Goal: Task Accomplishment & Management: Manage account settings

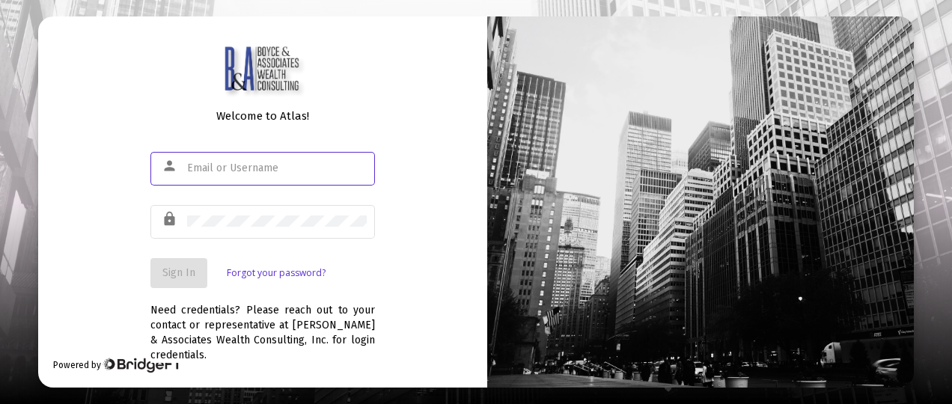
click at [195, 166] on input "text" at bounding box center [277, 168] width 180 height 12
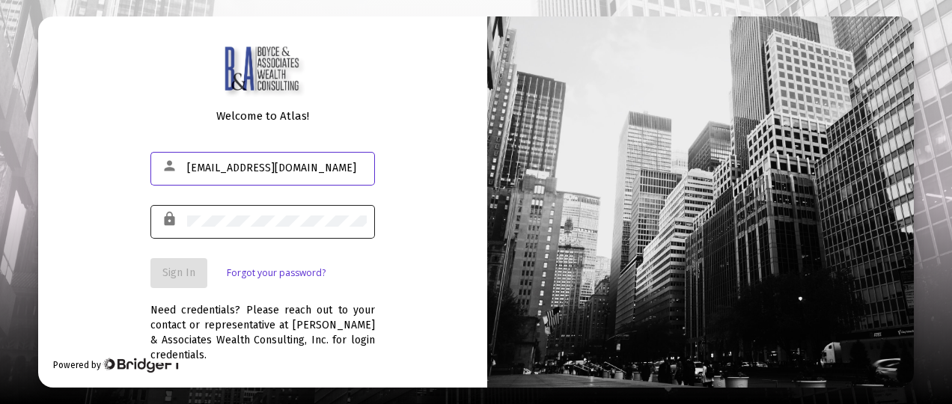
type input "[EMAIL_ADDRESS][DOMAIN_NAME]"
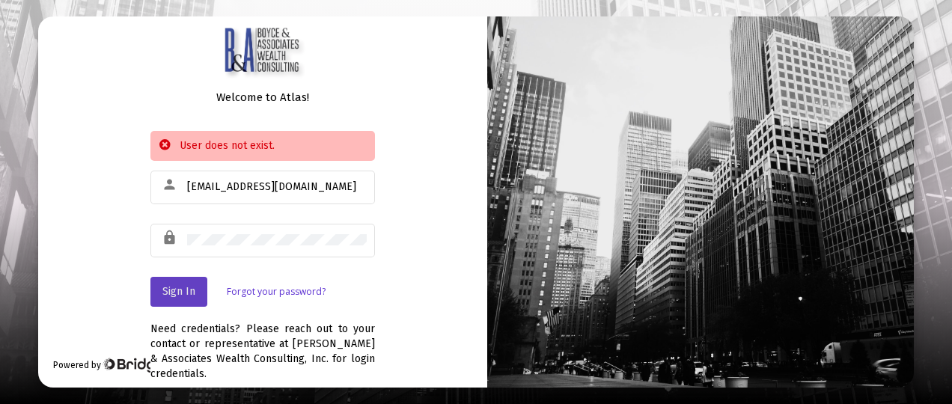
click at [198, 283] on button "Sign In" at bounding box center [179, 292] width 57 height 30
click at [297, 286] on link "Forgot your password?" at bounding box center [276, 292] width 99 height 15
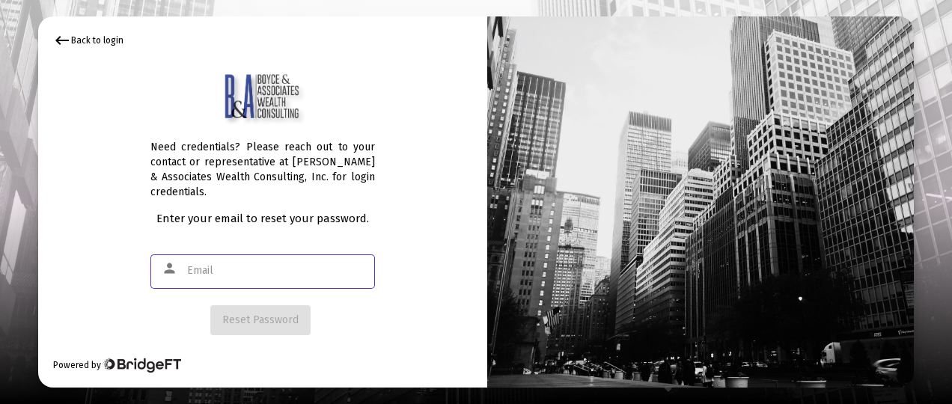
click at [198, 270] on input "text" at bounding box center [277, 271] width 180 height 12
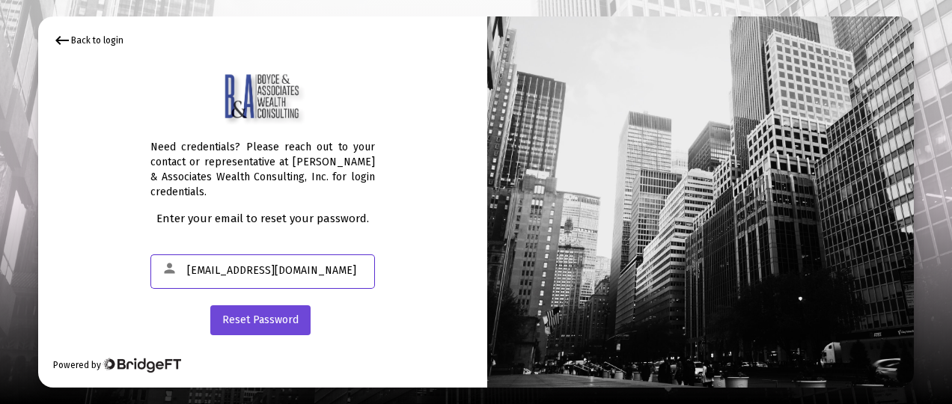
type input "[EMAIL_ADDRESS][DOMAIN_NAME]"
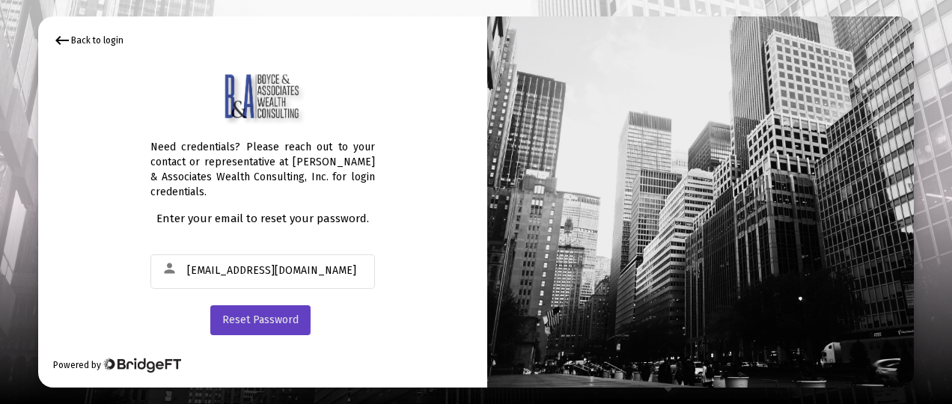
click at [242, 317] on span "Reset Password" at bounding box center [260, 320] width 76 height 13
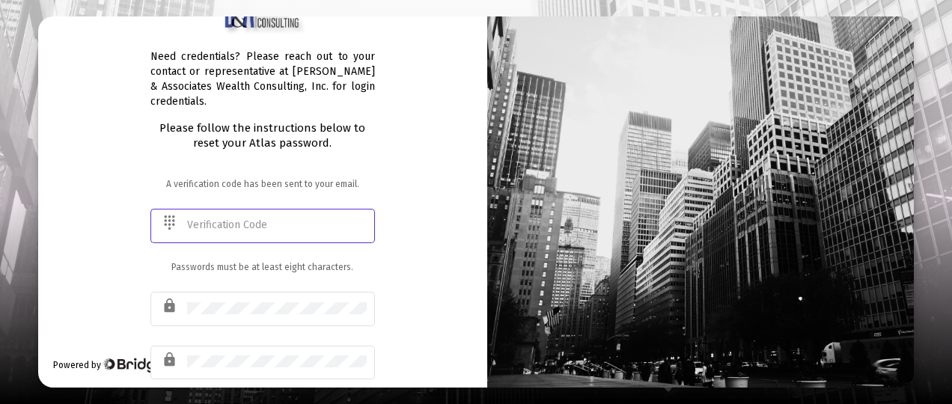
click at [192, 220] on input "text" at bounding box center [277, 225] width 180 height 12
type input "386499"
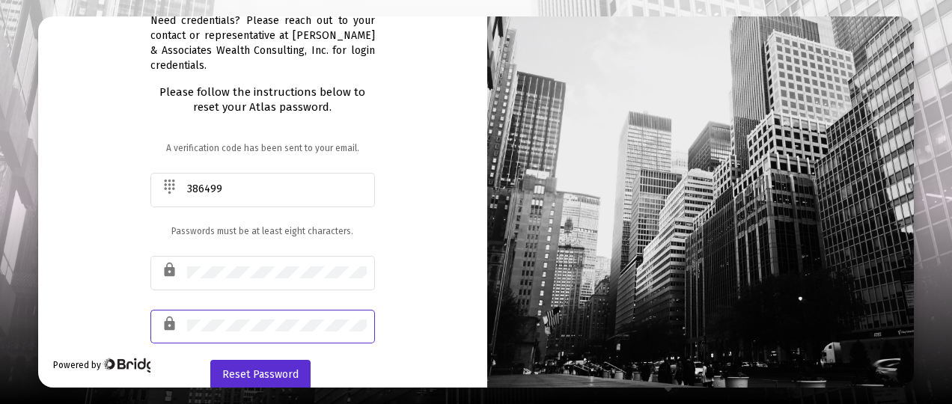
scroll to position [37, 0]
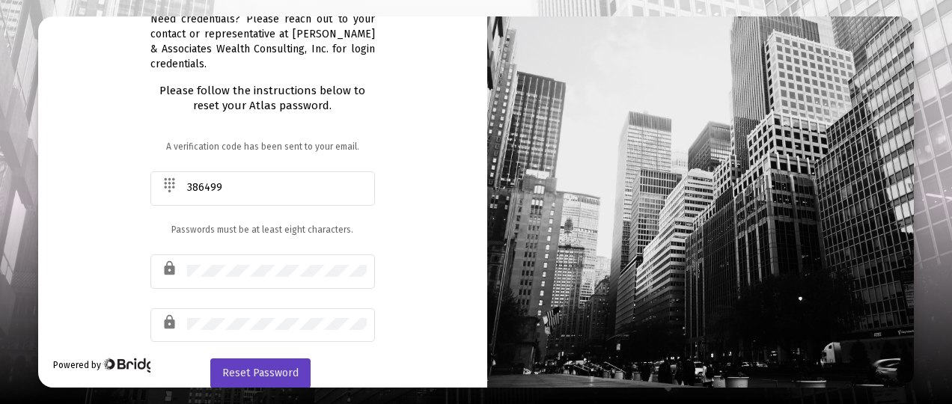
click at [277, 372] on span "Reset Password" at bounding box center [260, 373] width 76 height 13
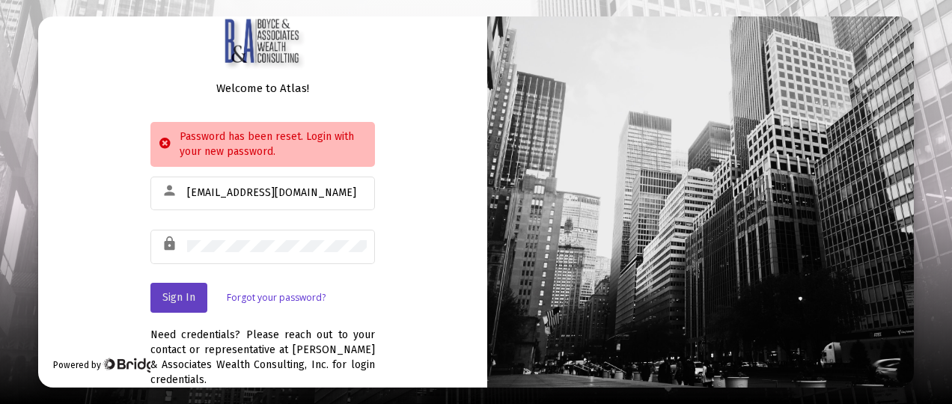
click at [176, 300] on span "Sign In" at bounding box center [178, 297] width 33 height 13
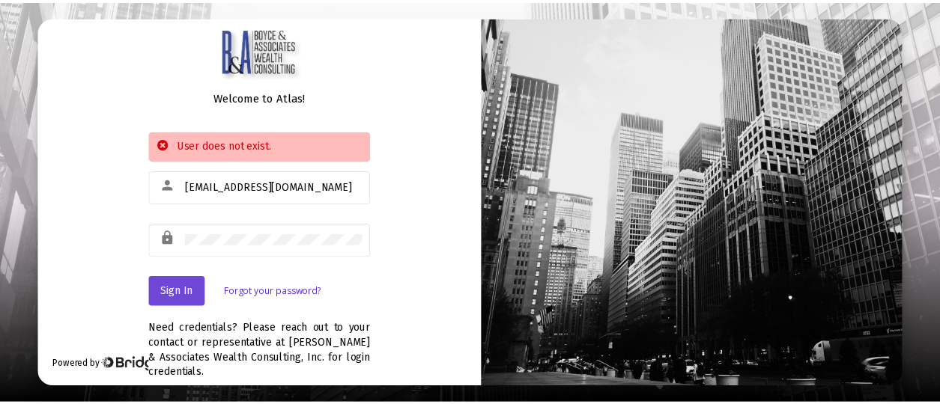
scroll to position [0, 0]
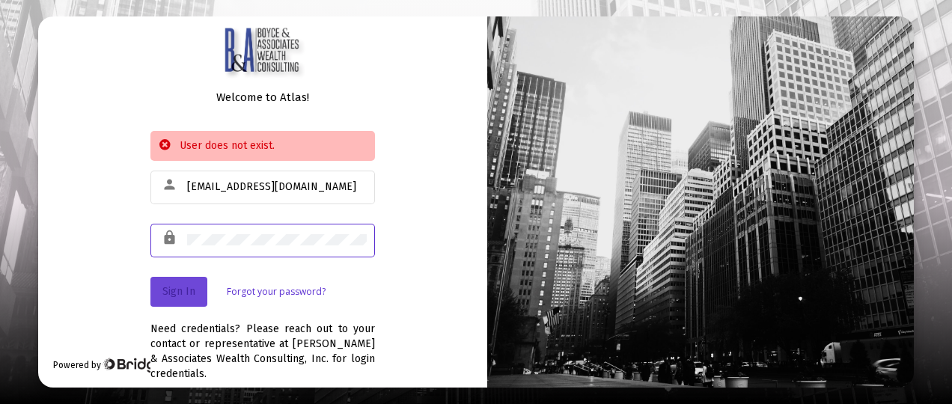
click at [189, 288] on span "Sign In" at bounding box center [178, 291] width 33 height 13
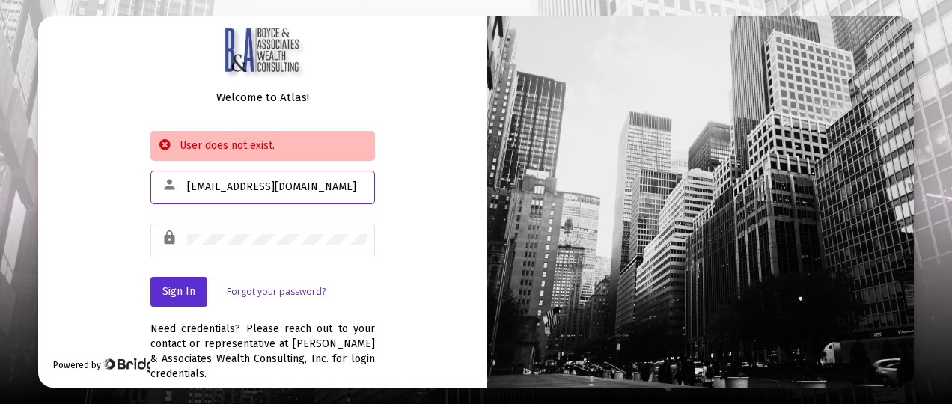
click at [326, 186] on input "[EMAIL_ADDRESS][DOMAIN_NAME]" at bounding box center [277, 187] width 180 height 12
type input "[EMAIL_ADDRESS][DOMAIN_NAME]"
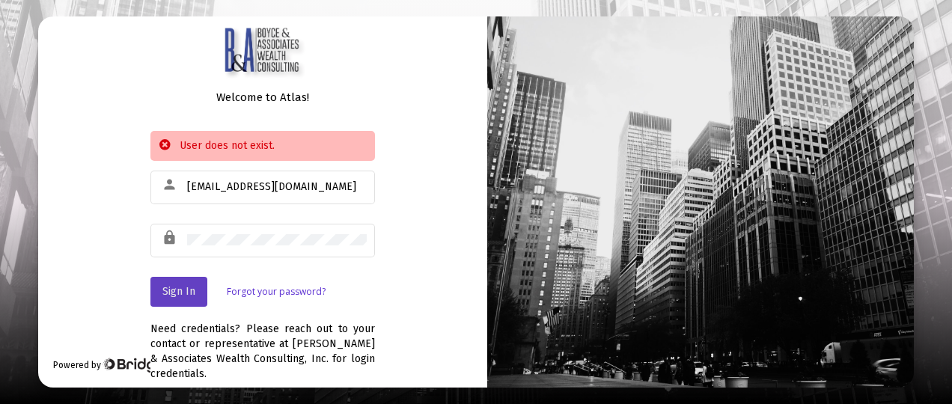
click at [186, 285] on button "Sign In" at bounding box center [179, 292] width 57 height 30
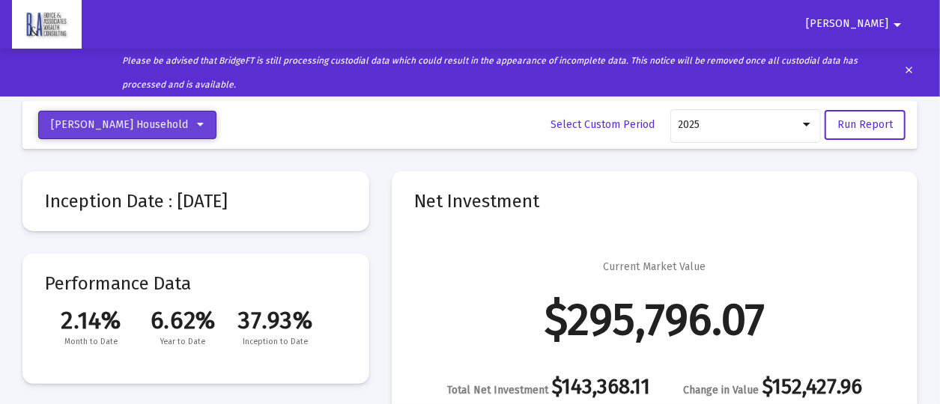
click at [197, 127] on icon at bounding box center [200, 125] width 7 height 10
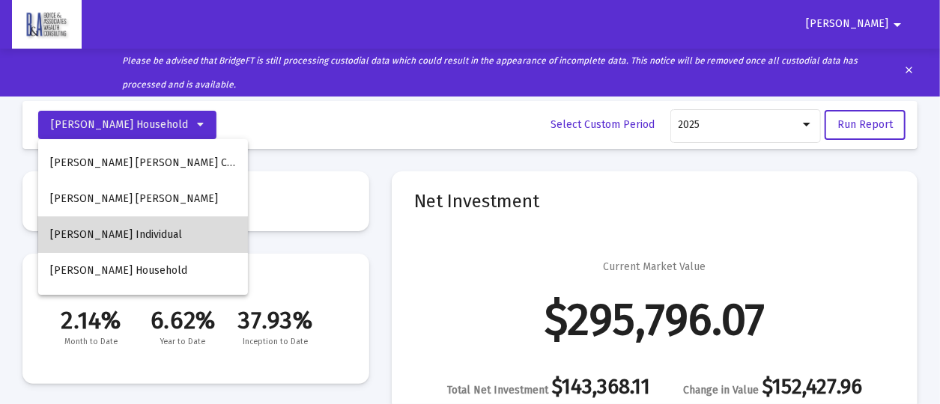
click at [147, 233] on button "[PERSON_NAME] Individual" at bounding box center [143, 235] width 210 height 36
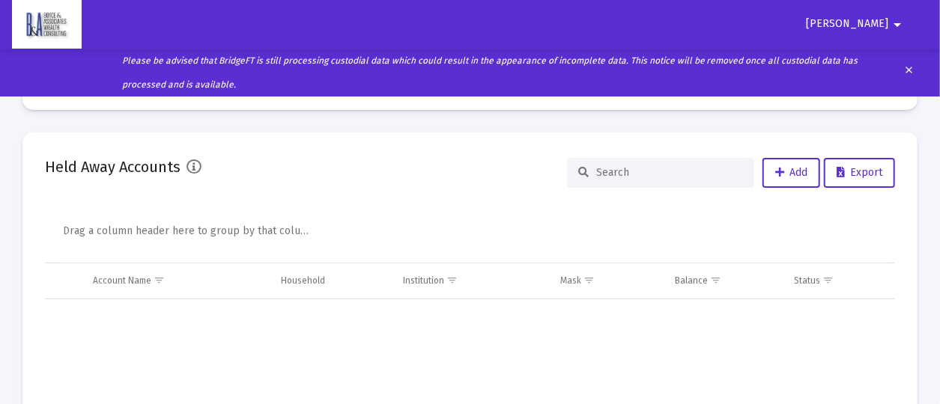
scroll to position [2955, 0]
click at [785, 174] on span "Add" at bounding box center [791, 171] width 32 height 13
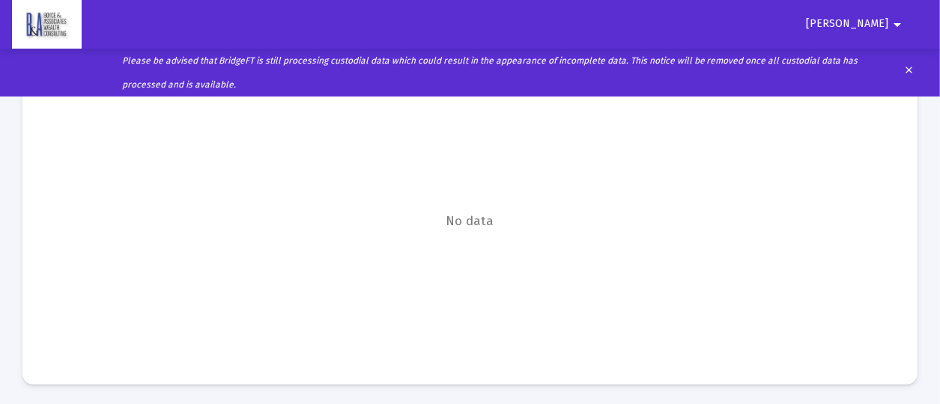
scroll to position [3173, 0]
click at [893, 23] on mat-icon "arrow_drop_down" at bounding box center [897, 25] width 18 height 30
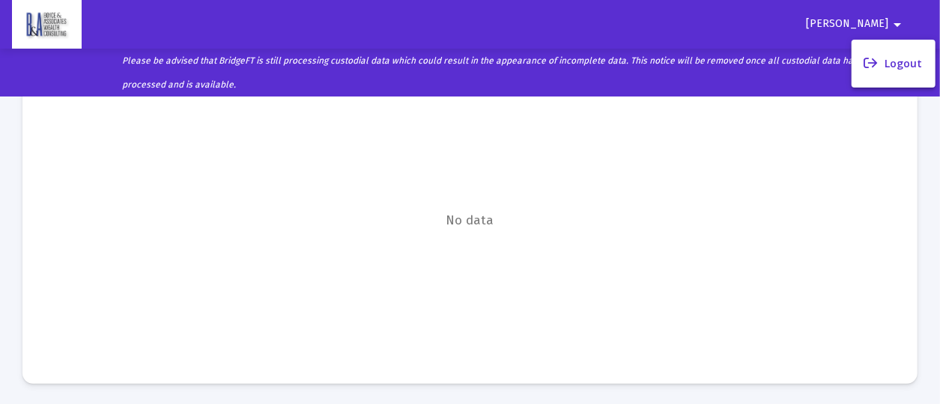
click at [880, 19] on div at bounding box center [470, 202] width 940 height 404
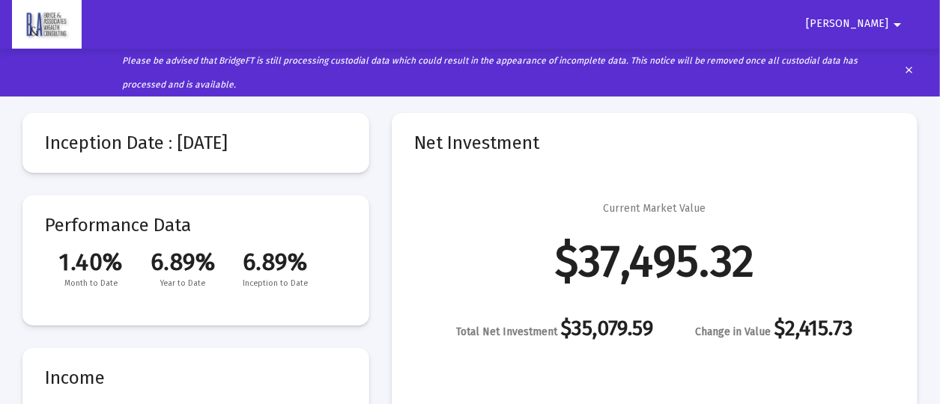
scroll to position [0, 0]
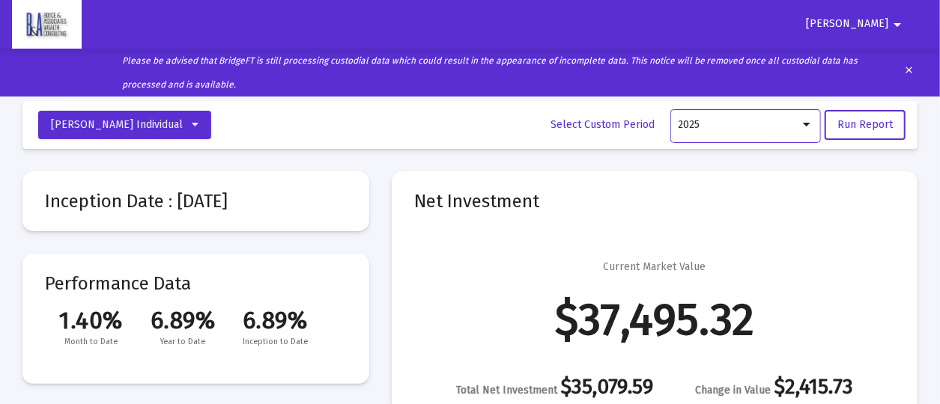
click at [806, 121] on div at bounding box center [806, 125] width 13 height 12
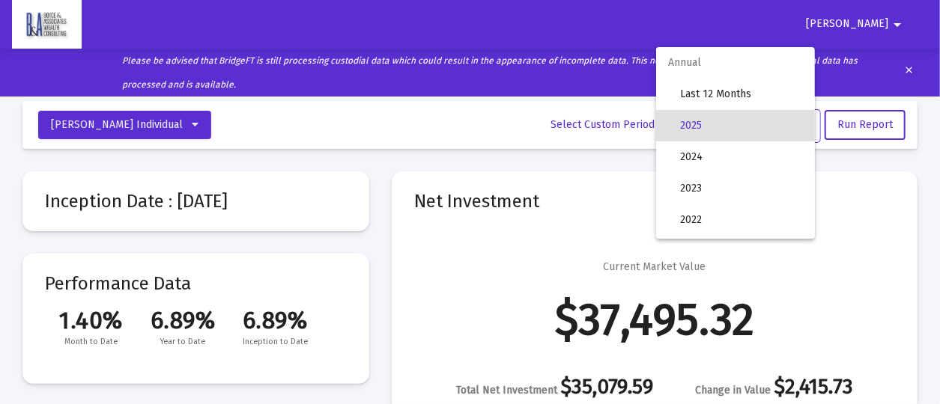
scroll to position [168, 0]
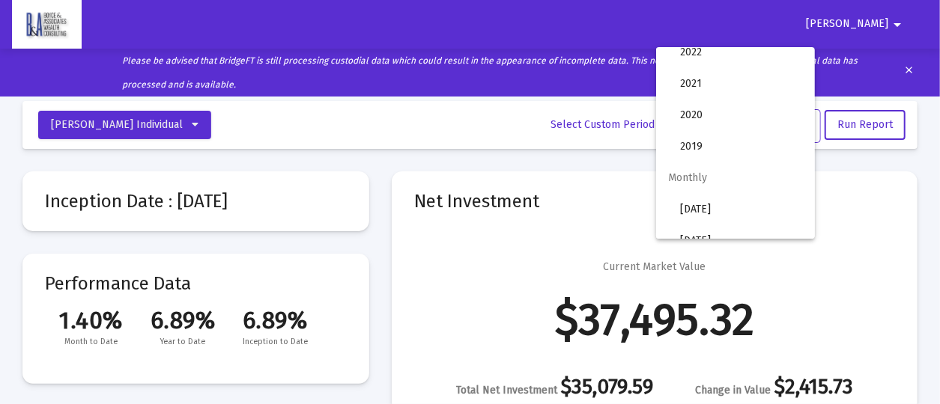
click at [594, 198] on div at bounding box center [470, 202] width 940 height 404
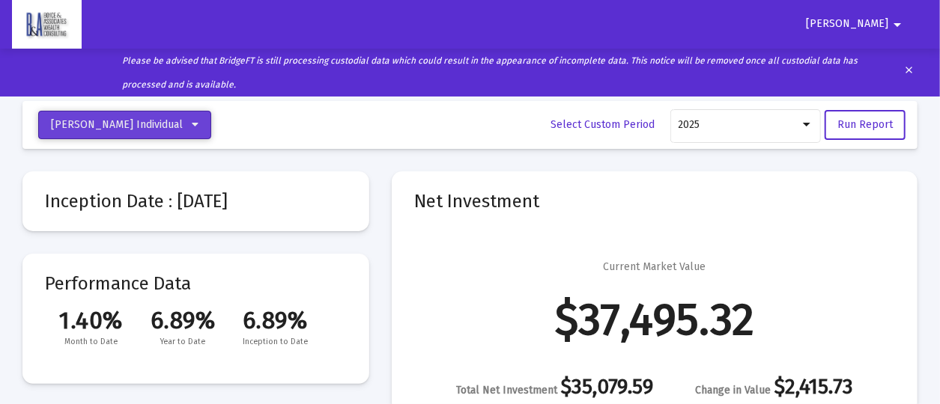
click at [192, 126] on icon at bounding box center [195, 125] width 7 height 10
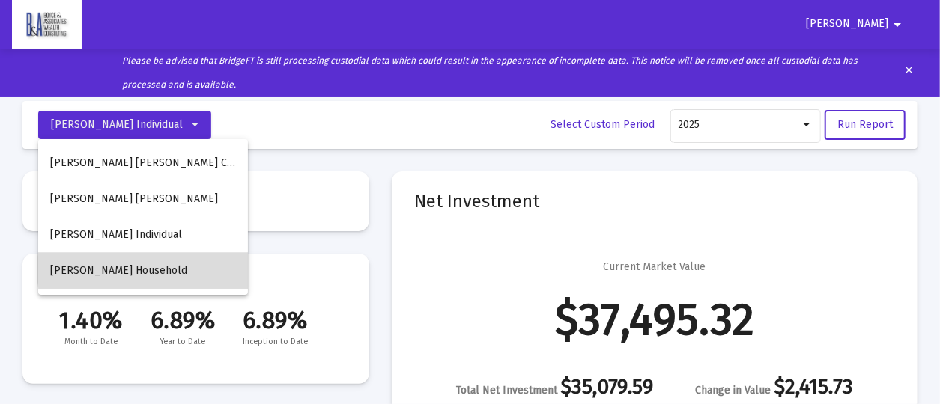
click at [158, 270] on span "[PERSON_NAME] Household" at bounding box center [118, 270] width 137 height 13
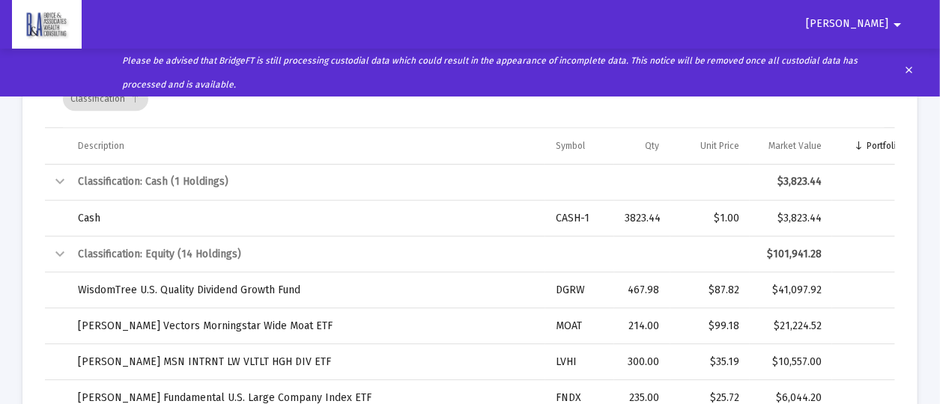
scroll to position [2067, 0]
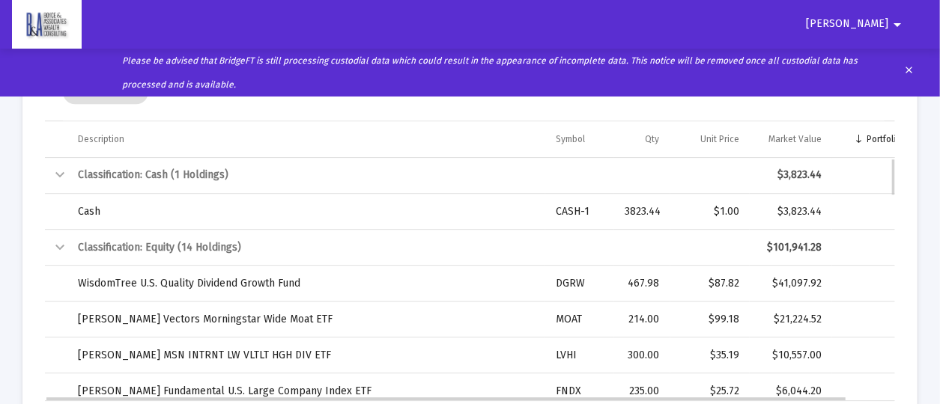
click at [60, 175] on div "Collapse" at bounding box center [60, 175] width 18 height 18
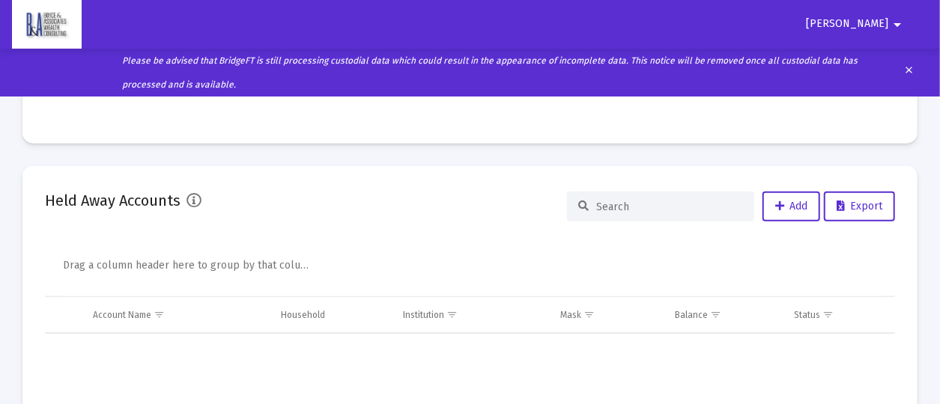
scroll to position [3594, 0]
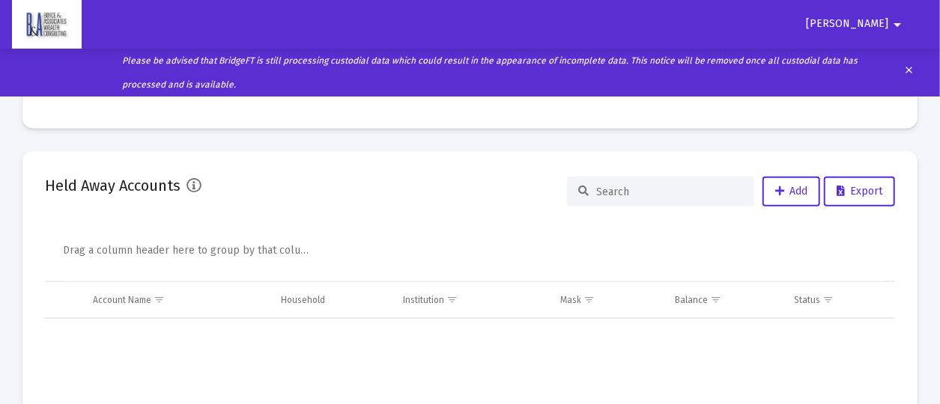
click at [604, 192] on input at bounding box center [669, 192] width 147 height 13
click at [602, 186] on input at bounding box center [669, 192] width 147 height 13
type input "flourish"
